Goal: Transaction & Acquisition: Purchase product/service

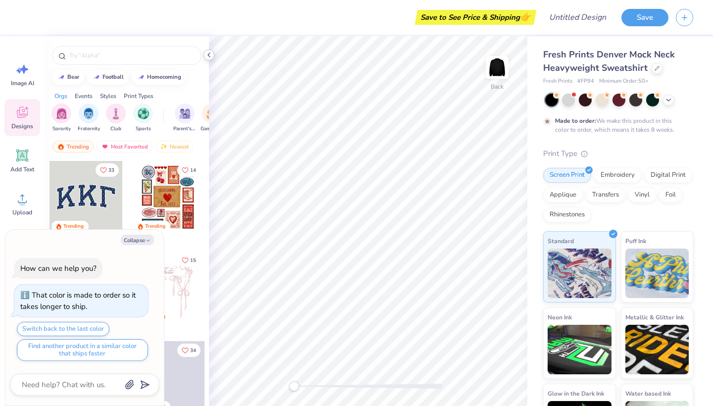
click at [210, 55] on icon at bounding box center [209, 55] width 8 height 8
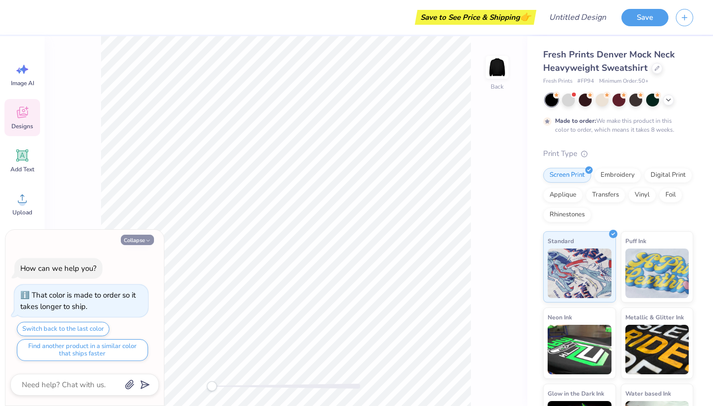
click at [145, 241] on button "Collapse" at bounding box center [137, 240] width 33 height 10
type textarea "x"
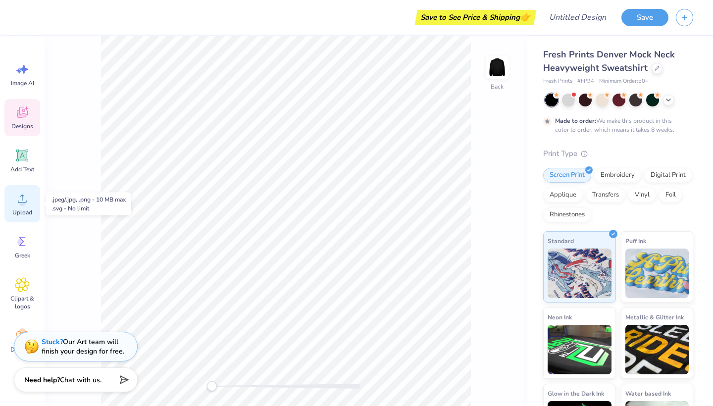
click at [24, 198] on icon at bounding box center [22, 198] width 15 height 15
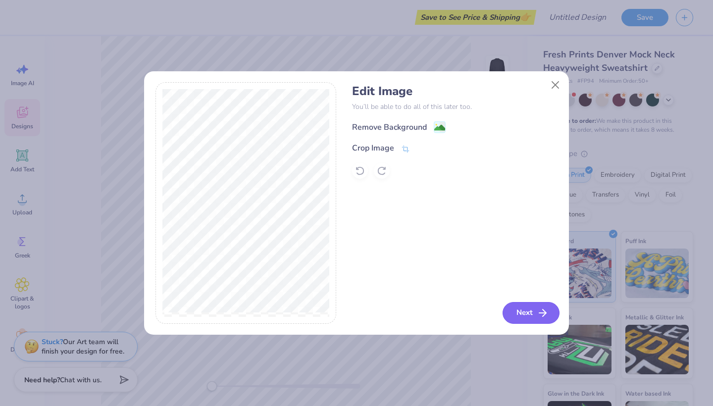
click at [534, 311] on button "Next" at bounding box center [531, 313] width 57 height 22
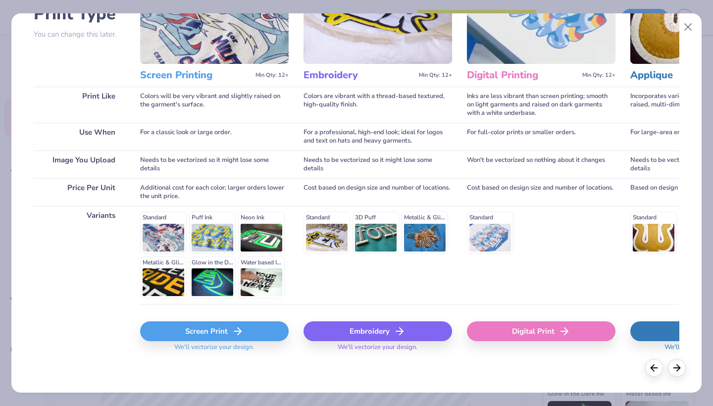
scroll to position [87, 0]
click at [257, 334] on div "Screen Print" at bounding box center [214, 332] width 149 height 20
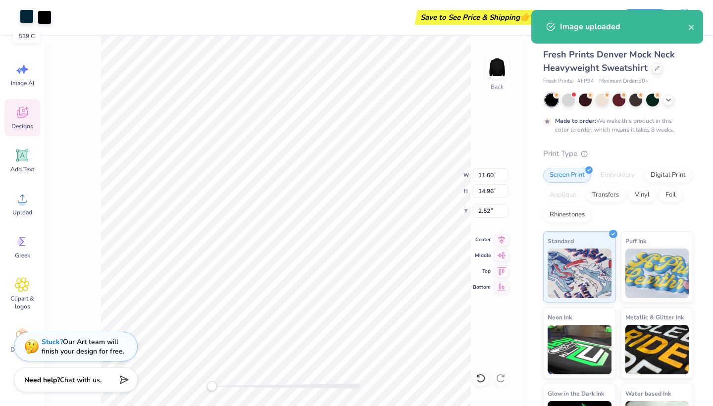
click at [32, 21] on div at bounding box center [27, 16] width 14 height 14
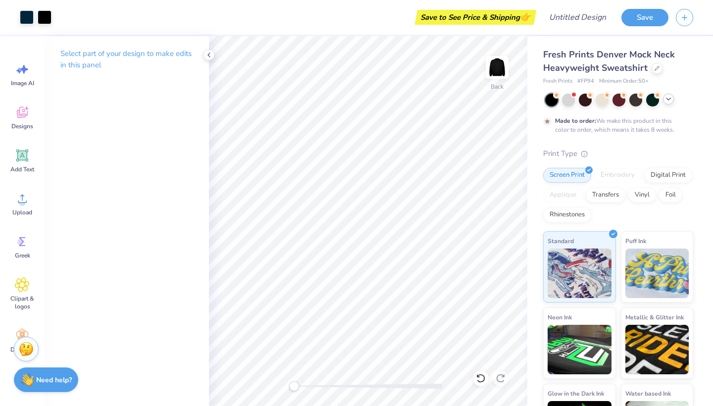
click at [670, 99] on icon at bounding box center [669, 99] width 8 height 8
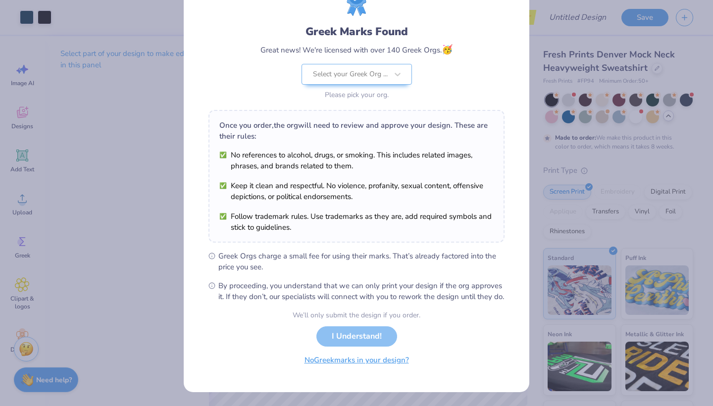
scroll to position [57, 0]
click at [342, 339] on div "We’ll only submit the design if you order. I Understand! No Greek marks in your…" at bounding box center [357, 341] width 128 height 62
click at [357, 69] on div "Select your Greek Org ..." at bounding box center [350, 74] width 75 height 11
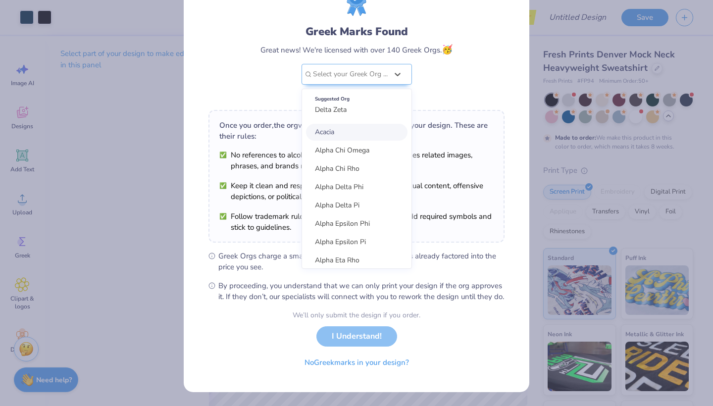
scroll to position [0, 0]
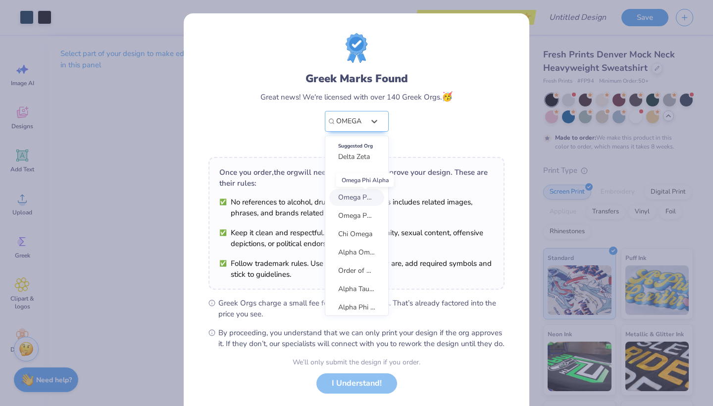
click at [355, 198] on span "Omega Phi Alpha" at bounding box center [365, 197] width 54 height 9
type input "OMEGA"
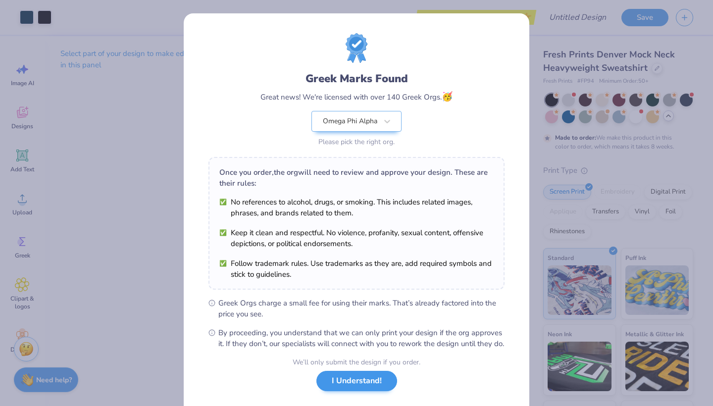
click at [351, 391] on button "I Understand!" at bounding box center [356, 381] width 81 height 20
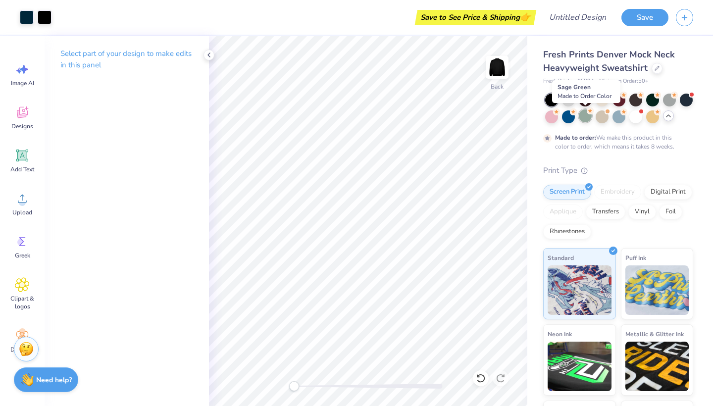
click at [584, 115] on div at bounding box center [585, 115] width 13 height 13
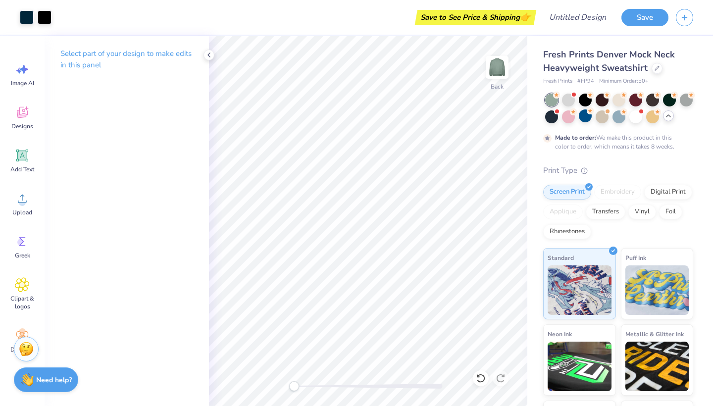
click at [668, 117] on icon at bounding box center [669, 116] width 8 height 8
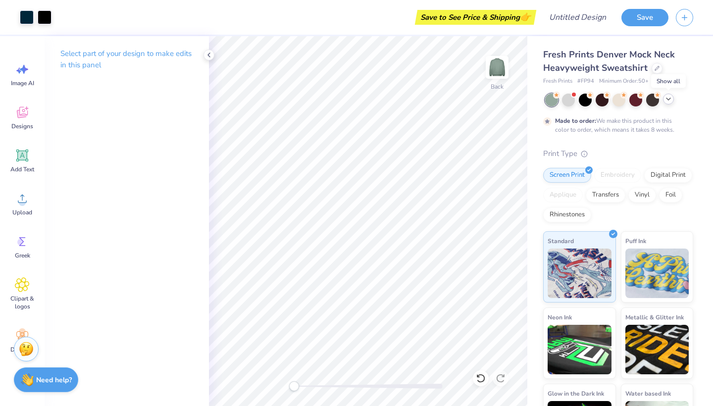
click at [670, 101] on icon at bounding box center [669, 99] width 8 height 8
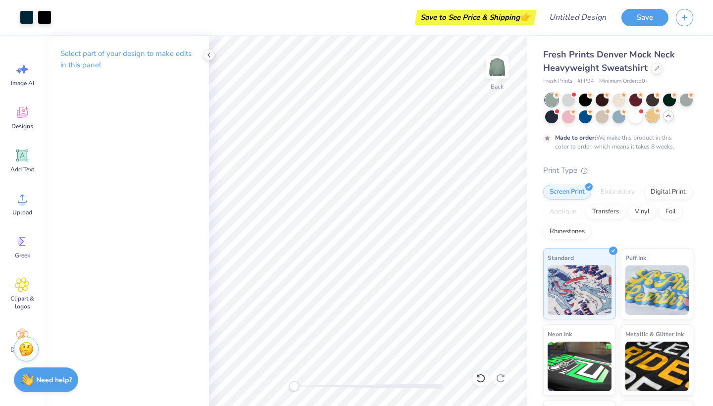
click at [657, 118] on div at bounding box center [652, 115] width 13 height 13
click at [636, 116] on div at bounding box center [635, 115] width 13 height 13
click at [622, 116] on div at bounding box center [619, 115] width 13 height 13
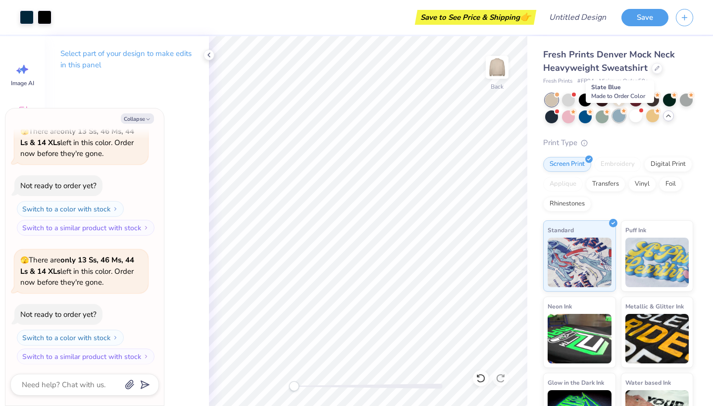
click at [614, 116] on div at bounding box center [619, 115] width 13 height 13
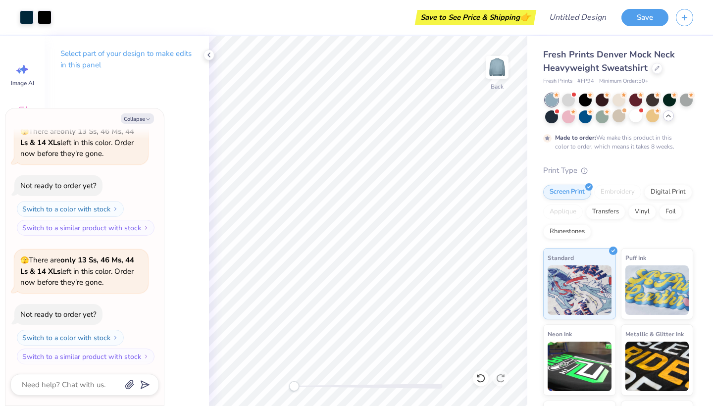
scroll to position [264, 0]
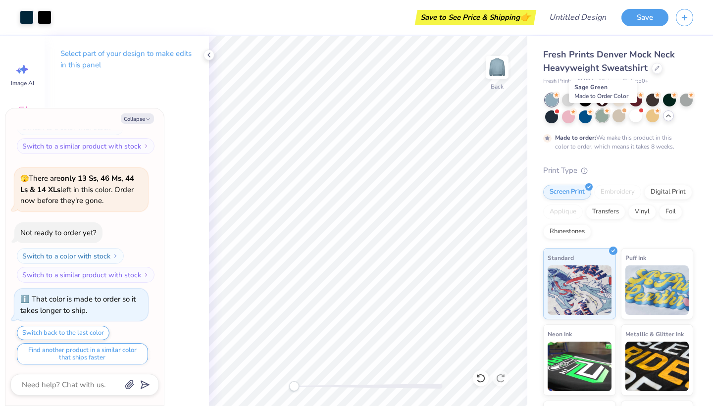
click at [599, 116] on div at bounding box center [602, 115] width 13 height 13
click at [604, 102] on div at bounding box center [602, 99] width 13 height 13
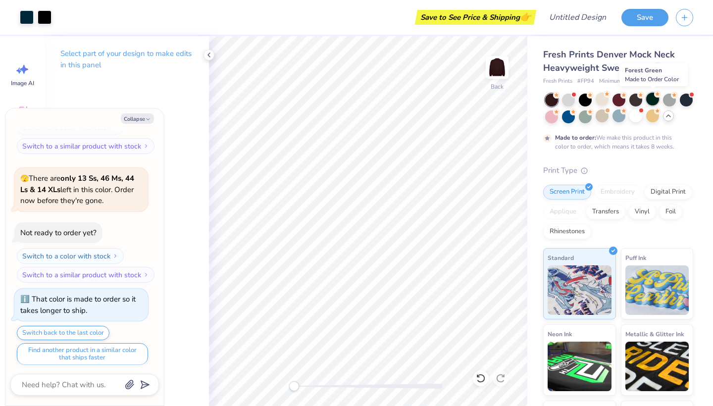
click at [656, 102] on div at bounding box center [652, 99] width 13 height 13
click at [629, 101] on div at bounding box center [635, 99] width 13 height 13
click at [602, 100] on div at bounding box center [602, 99] width 13 height 13
click at [588, 99] on div at bounding box center [585, 99] width 13 height 13
click at [601, 99] on div at bounding box center [602, 99] width 13 height 13
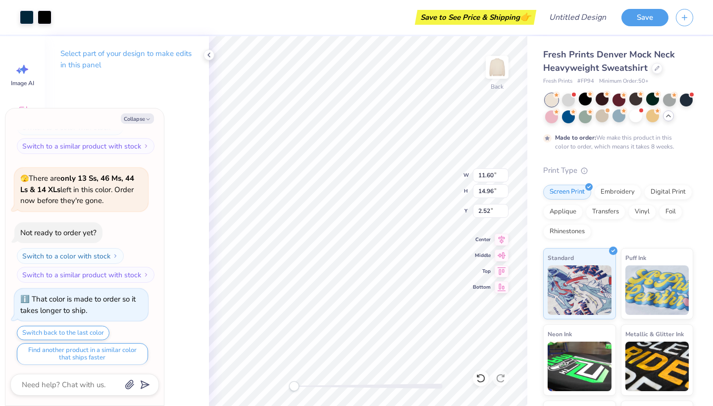
type textarea "x"
type input "3.08"
type input "3.97"
click at [487, 62] on div at bounding box center [497, 68] width 46 height 46
click at [143, 114] on button "Collapse" at bounding box center [137, 118] width 33 height 10
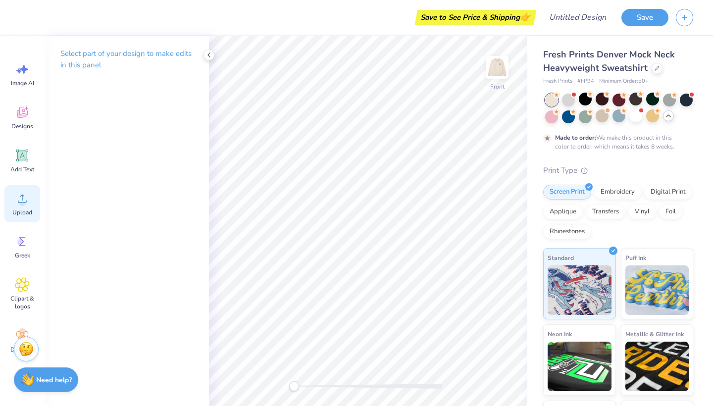
click at [21, 206] on div "Upload" at bounding box center [22, 203] width 36 height 37
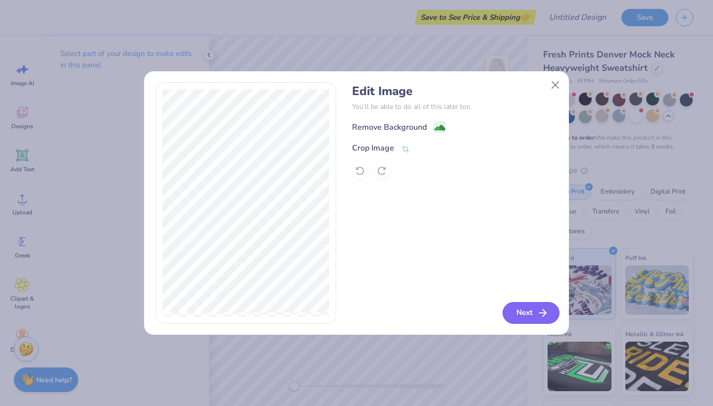
click at [541, 311] on icon "button" at bounding box center [543, 313] width 12 height 12
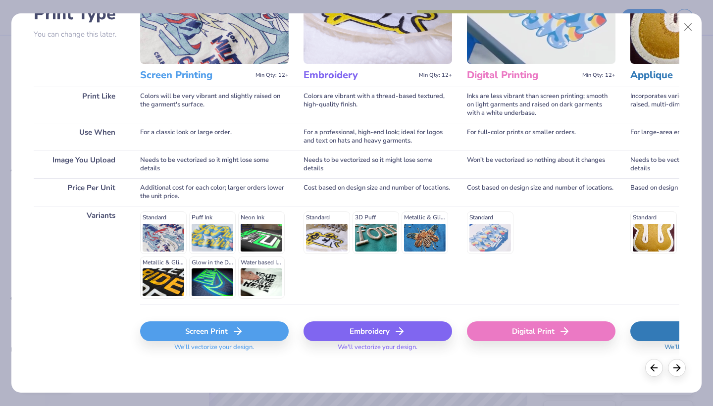
scroll to position [87, 0]
click at [217, 335] on div "Screen Print" at bounding box center [214, 332] width 149 height 20
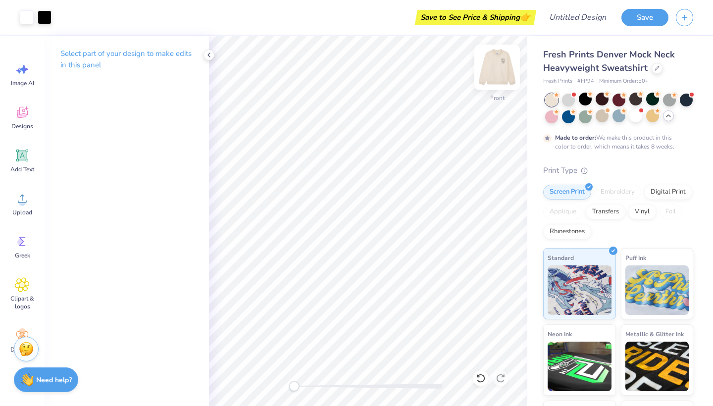
click at [497, 66] on img at bounding box center [497, 68] width 40 height 40
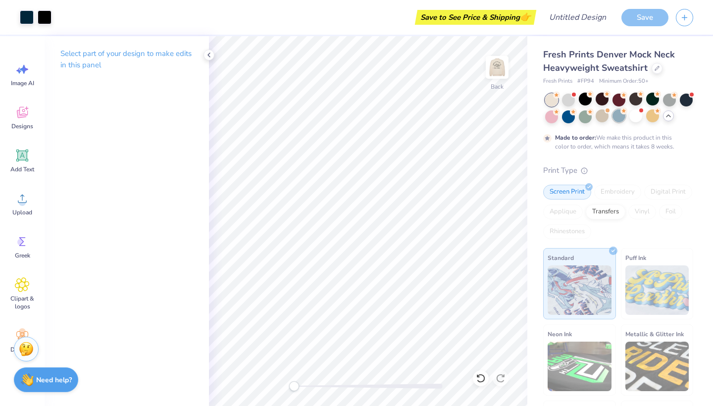
click at [622, 116] on div at bounding box center [619, 115] width 13 height 13
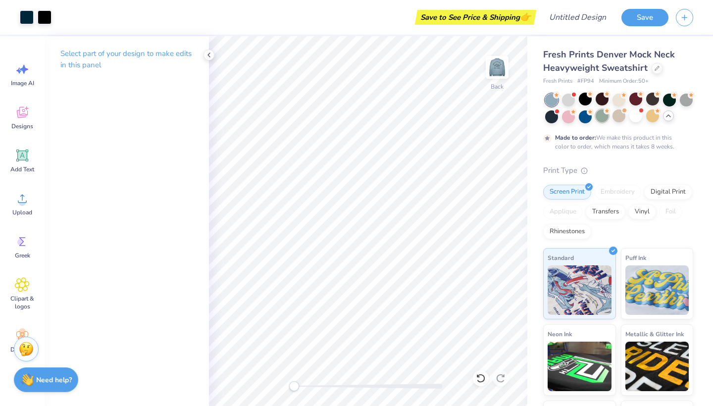
click at [598, 117] on div at bounding box center [602, 115] width 13 height 13
click at [660, 119] on div at bounding box center [619, 109] width 148 height 30
click at [656, 118] on div at bounding box center [652, 115] width 13 height 13
click at [597, 118] on div at bounding box center [602, 115] width 13 height 13
click at [601, 119] on div at bounding box center [602, 115] width 13 height 13
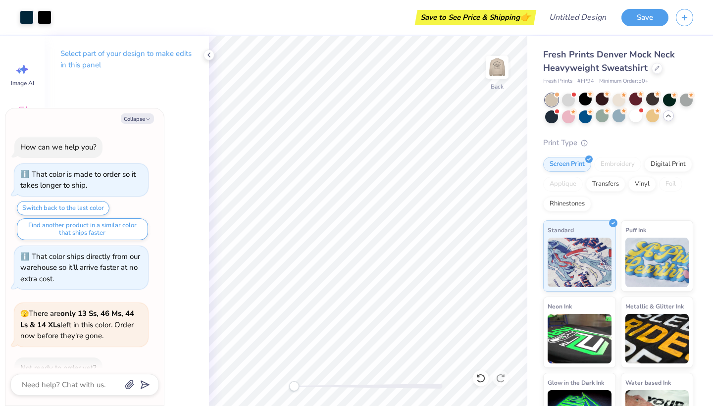
scroll to position [440, 0]
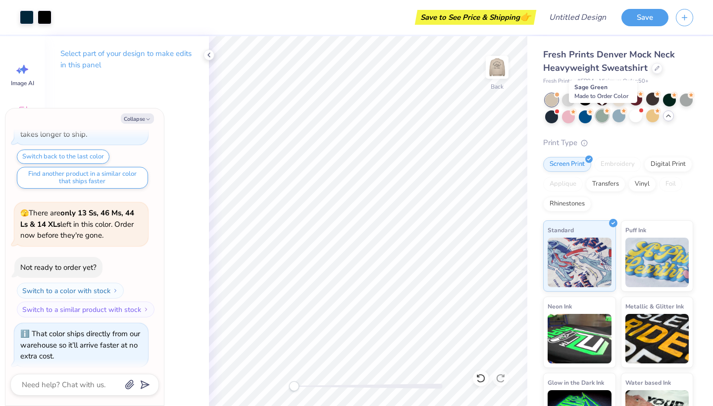
click at [597, 118] on div at bounding box center [602, 115] width 13 height 13
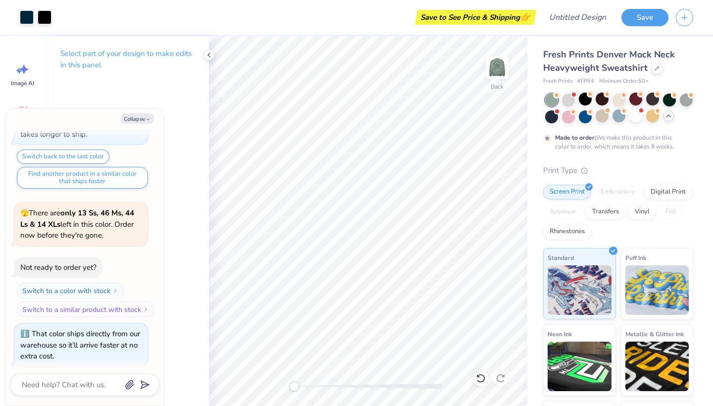
scroll to position [522, 0]
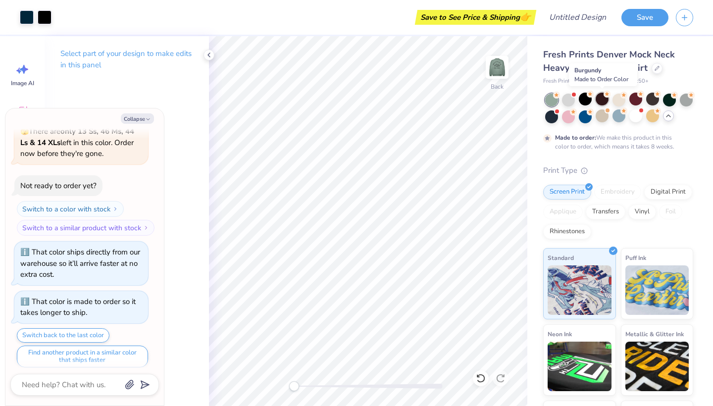
click at [604, 101] on div at bounding box center [602, 99] width 13 height 13
click at [606, 101] on div at bounding box center [602, 99] width 13 height 13
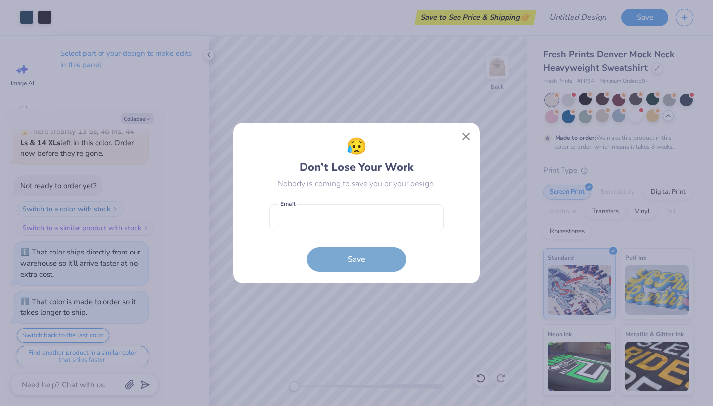
type textarea "x"
